Goal: Task Accomplishment & Management: Complete application form

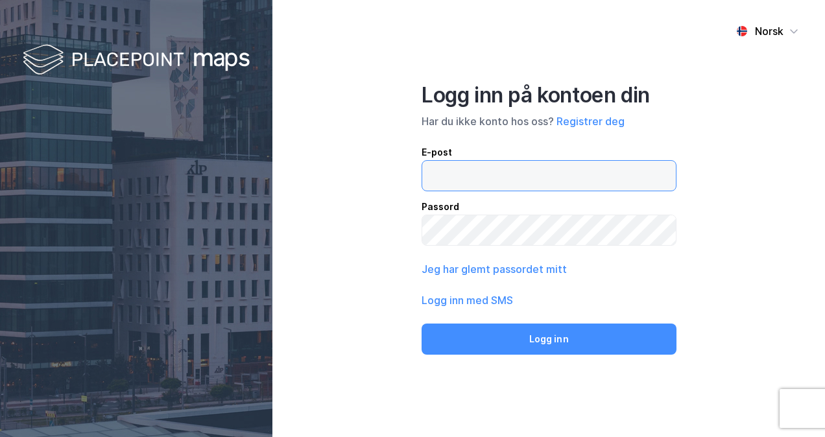
click at [456, 183] on input "email" at bounding box center [549, 176] width 254 height 30
type input "[PERSON_NAME][EMAIL_ADDRESS][DOMAIN_NAME]"
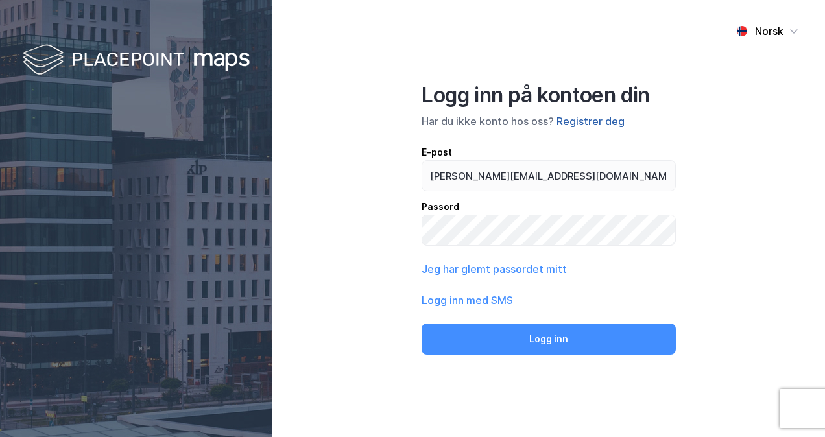
click at [590, 119] on button "Registrer deg" at bounding box center [591, 122] width 68 height 16
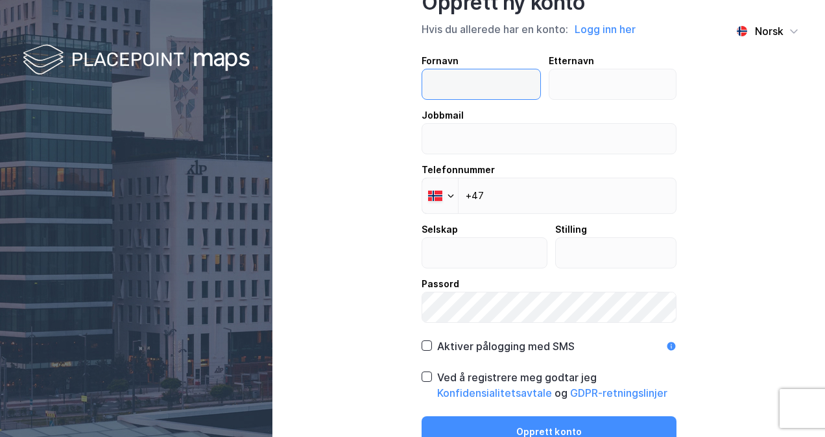
click at [485, 82] on input "text" at bounding box center [481, 84] width 118 height 30
type input "[PERSON_NAME]"
type input "[GEOGRAPHIC_DATA]"
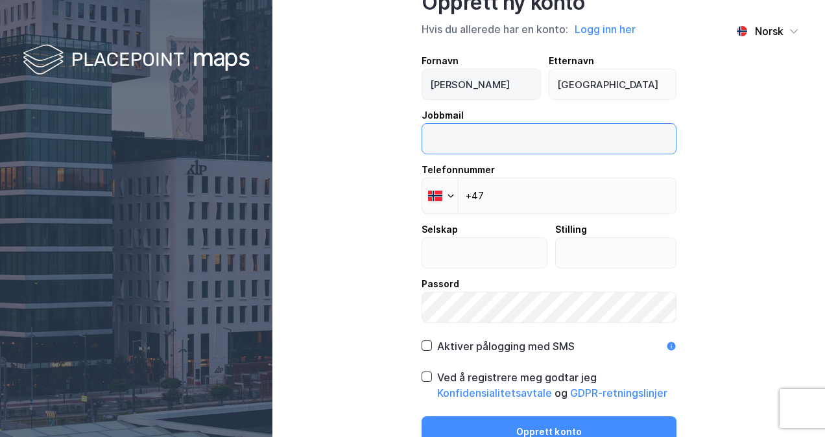
type input "[PERSON_NAME][EMAIL_ADDRESS][DOMAIN_NAME]"
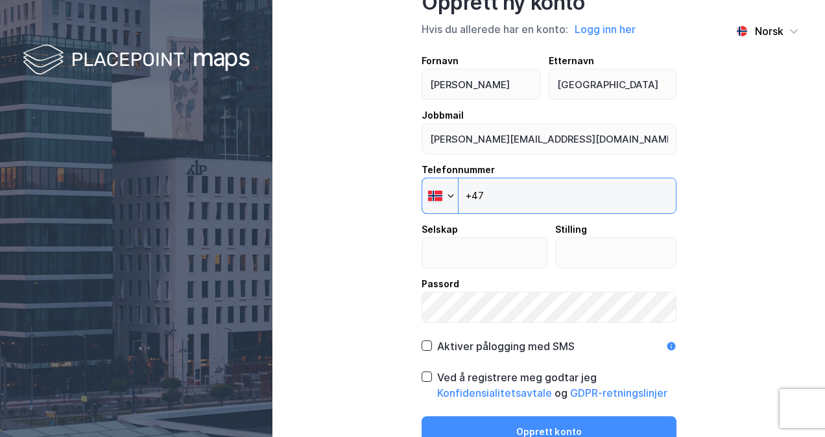
click at [511, 193] on input "+47" at bounding box center [549, 196] width 255 height 36
type input "[PHONE_NUMBER]"
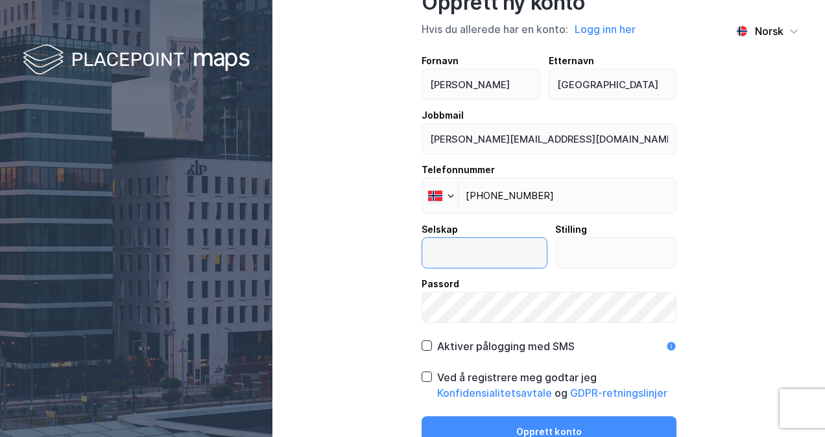
click at [460, 260] on input "text" at bounding box center [484, 253] width 125 height 30
type input "Propex AS"
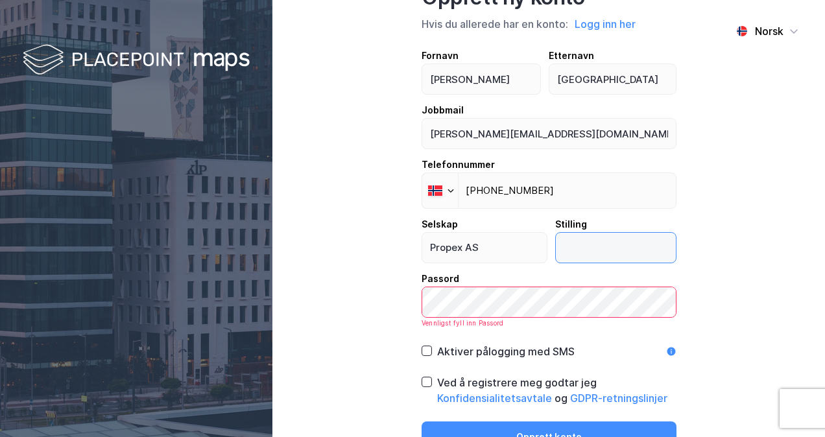
click at [575, 258] on input "text" at bounding box center [616, 248] width 120 height 30
type input "Daglig leder"
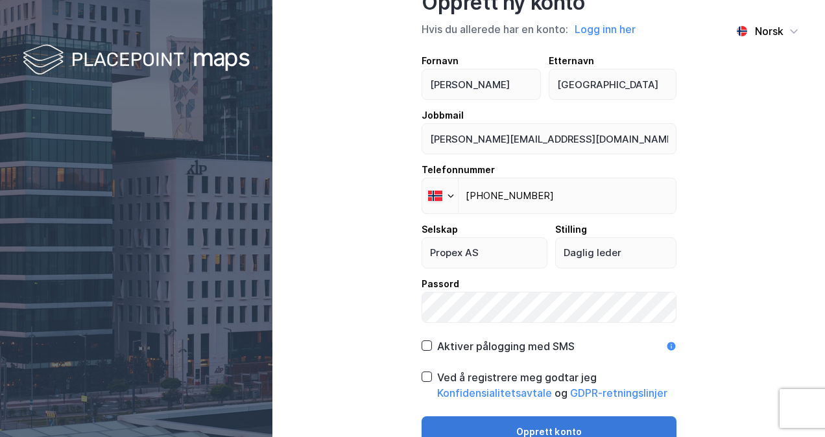
click at [561, 423] on button "Opprett konto" at bounding box center [549, 431] width 255 height 31
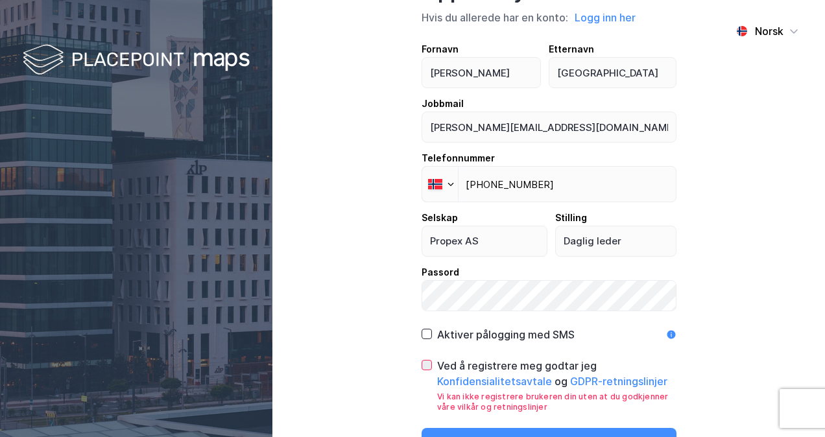
click at [424, 363] on icon at bounding box center [427, 365] width 7 height 5
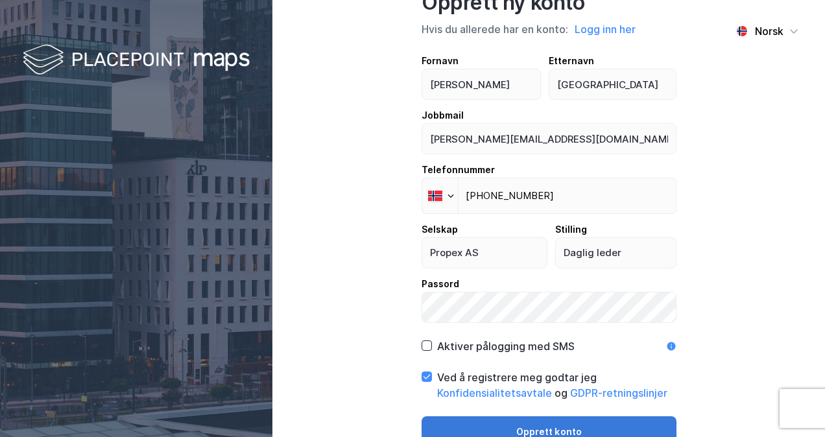
click at [544, 426] on button "Opprett konto" at bounding box center [549, 431] width 255 height 31
click at [544, 429] on button "Opprett konto" at bounding box center [549, 431] width 255 height 31
